Goal: Check status: Check status

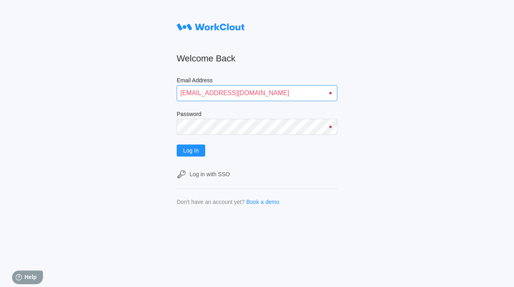
type input "quadristi@simcona.com"
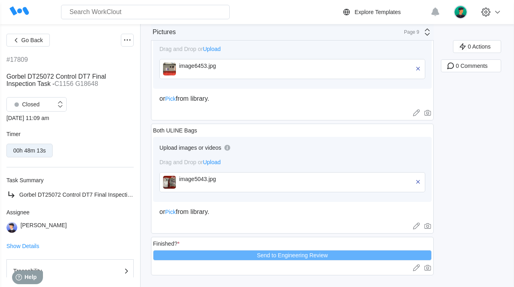
scroll to position [1164, 0]
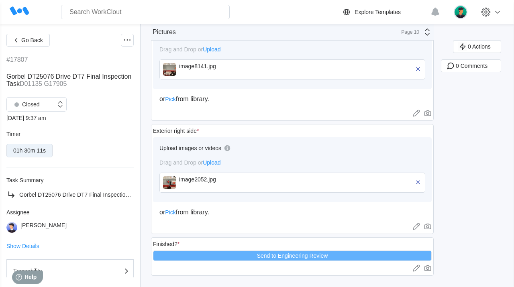
scroll to position [1301, 0]
